Goal: Task Accomplishment & Management: Manage account settings

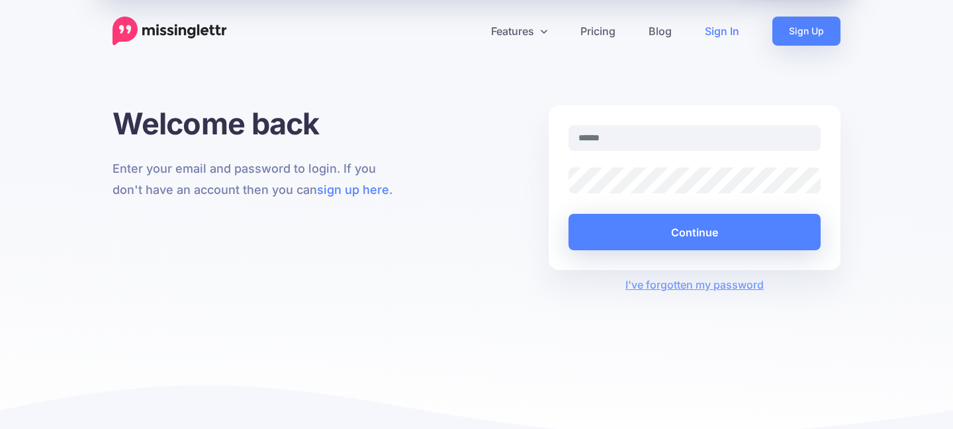
type input "**********"
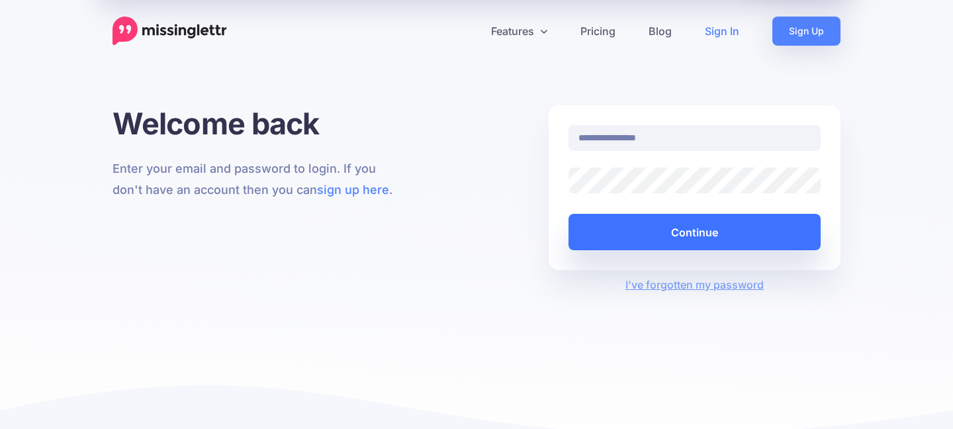
click at [663, 239] on button "Continue" at bounding box center [695, 232] width 252 height 36
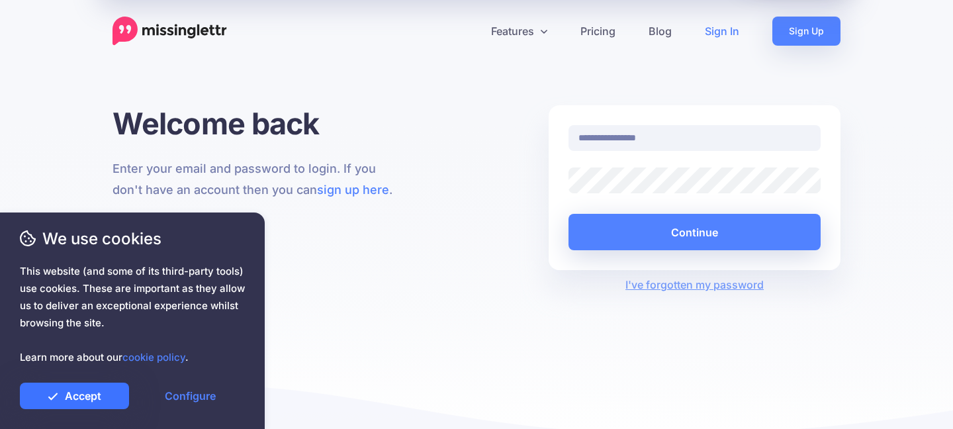
click at [46, 386] on link "Accept" at bounding box center [74, 396] width 109 height 26
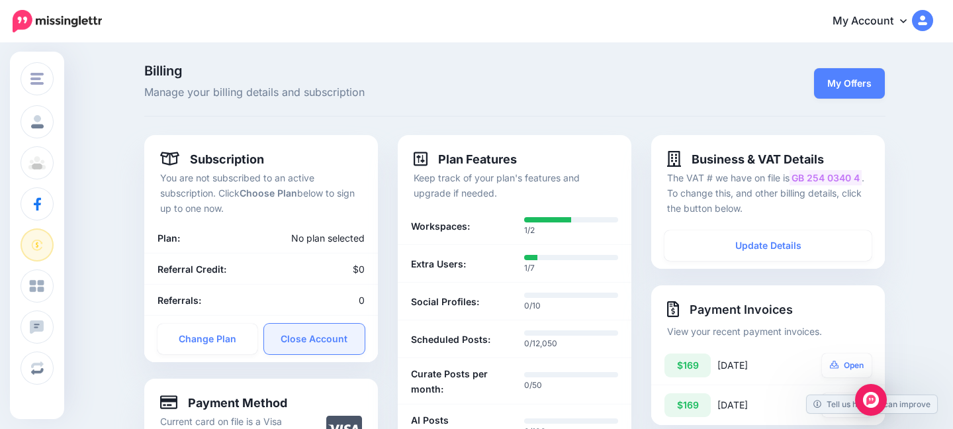
click at [338, 344] on link "Close Account" at bounding box center [314, 339] width 101 height 30
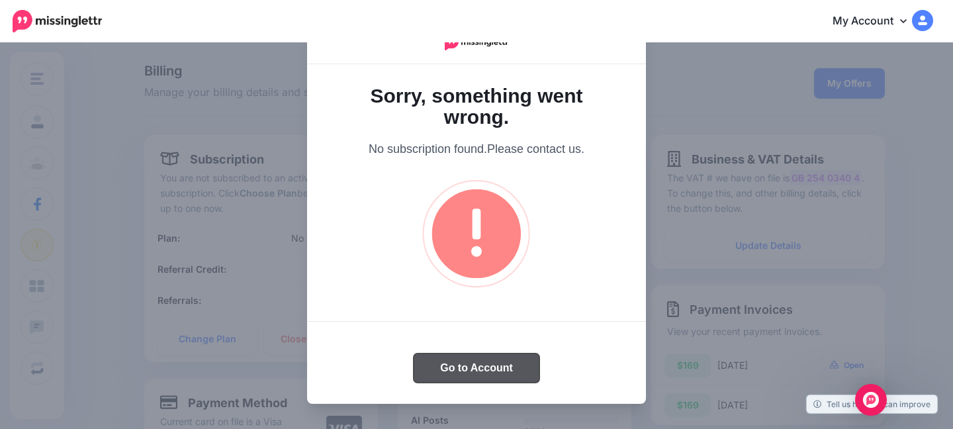
click at [479, 361] on button "Go to Account" at bounding box center [477, 367] width 126 height 29
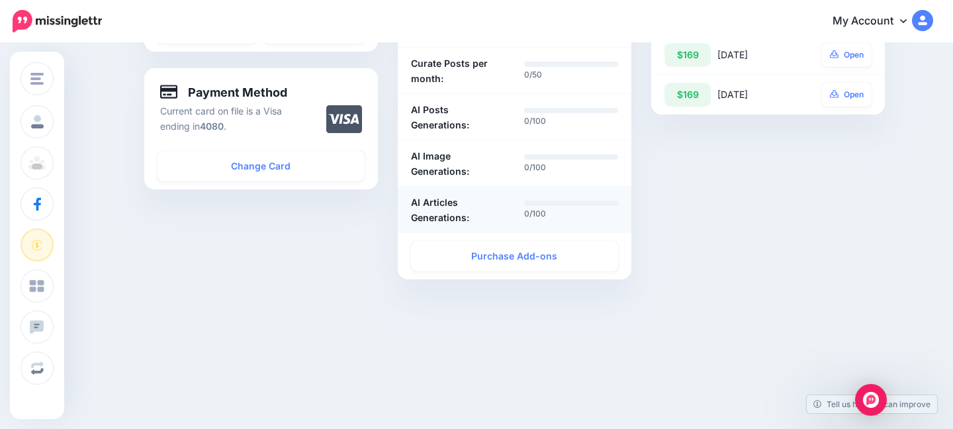
scroll to position [9, 0]
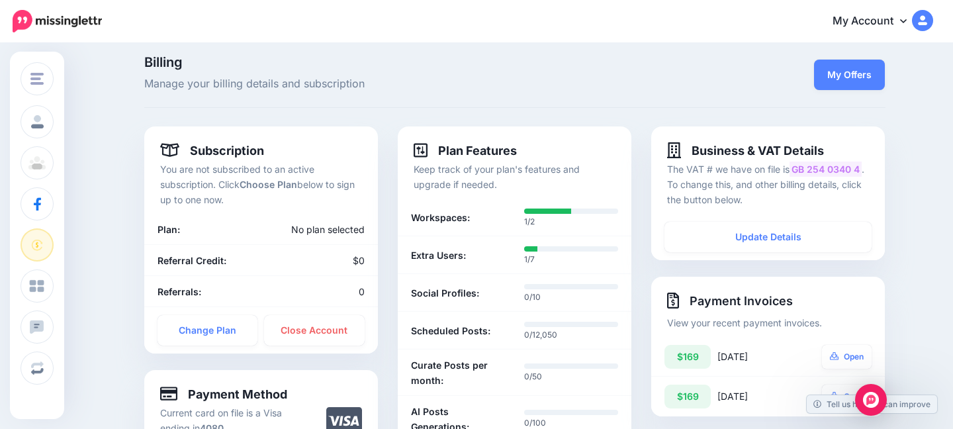
click at [892, 9] on link "My Account" at bounding box center [877, 21] width 114 height 32
